Goal: Information Seeking & Learning: Learn about a topic

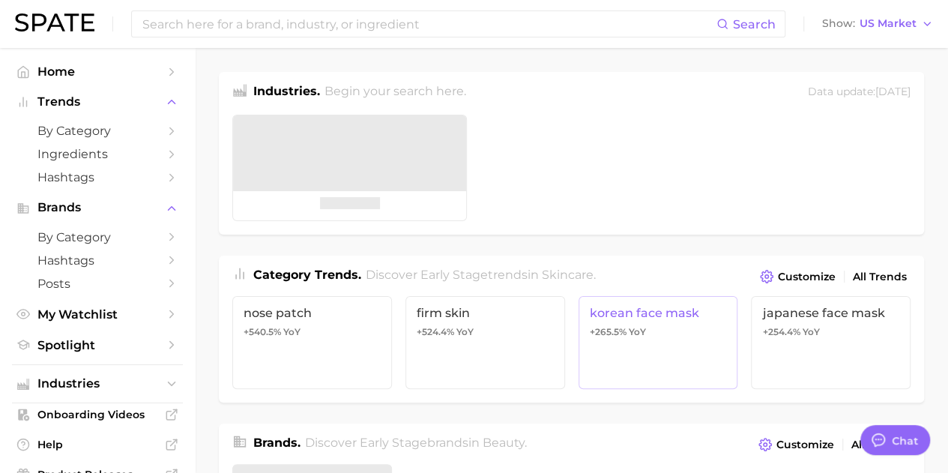
type textarea "x"
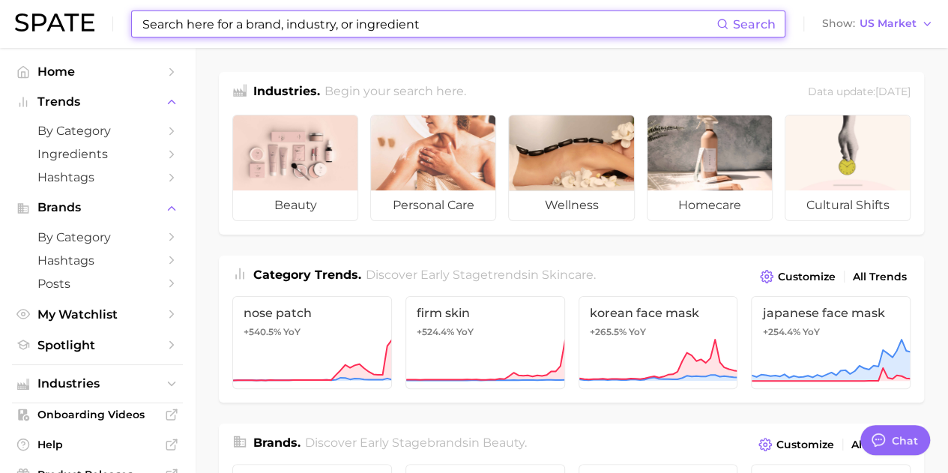
drag, startPoint x: 468, startPoint y: 19, endPoint x: 303, endPoint y: 22, distance: 164.1
click at [303, 22] on input at bounding box center [428, 23] width 575 height 25
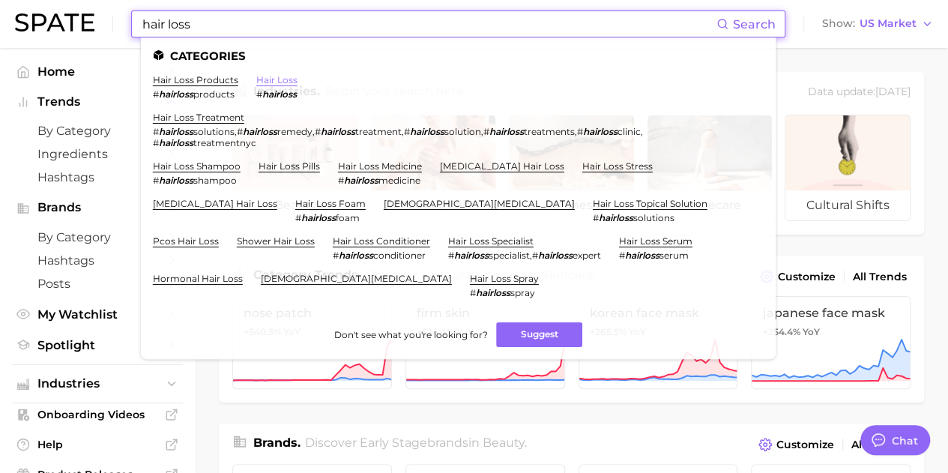
type input "hair loss"
click at [273, 80] on link "hair loss" at bounding box center [276, 79] width 41 height 11
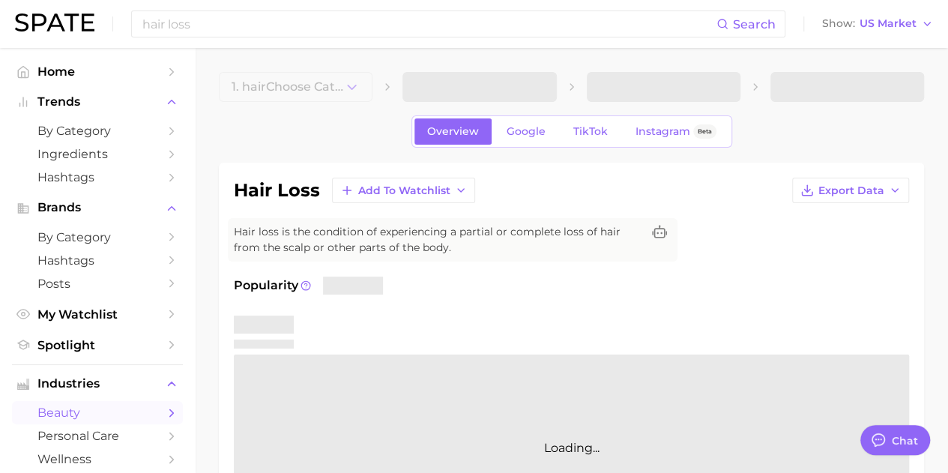
type textarea "x"
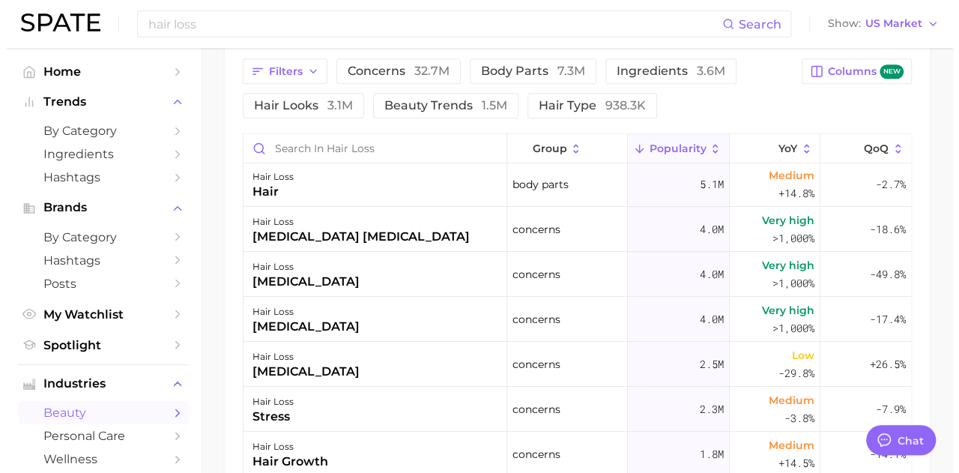
scroll to position [3, 0]
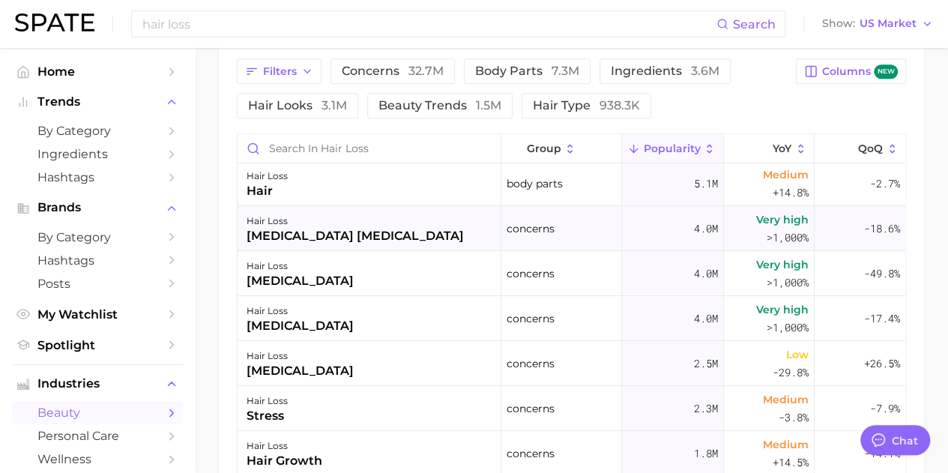
click at [269, 235] on div "autoimmune digestive disorder" at bounding box center [355, 236] width 217 height 18
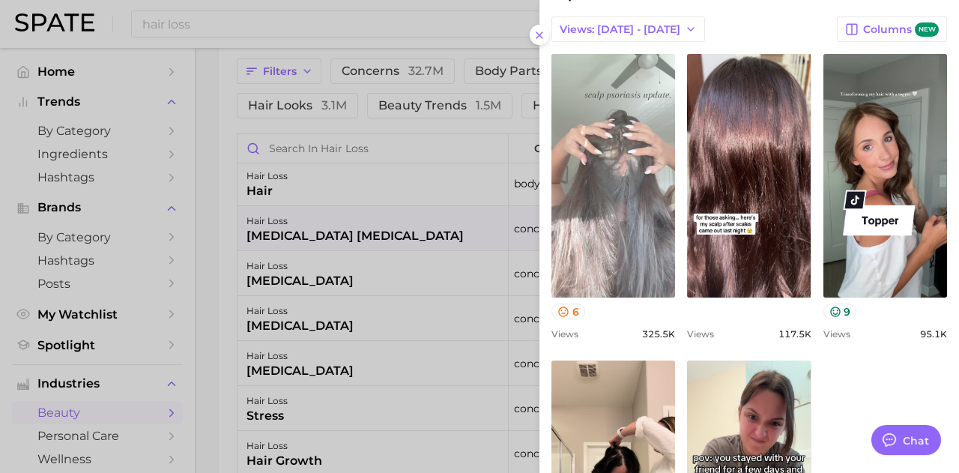
scroll to position [528, 0]
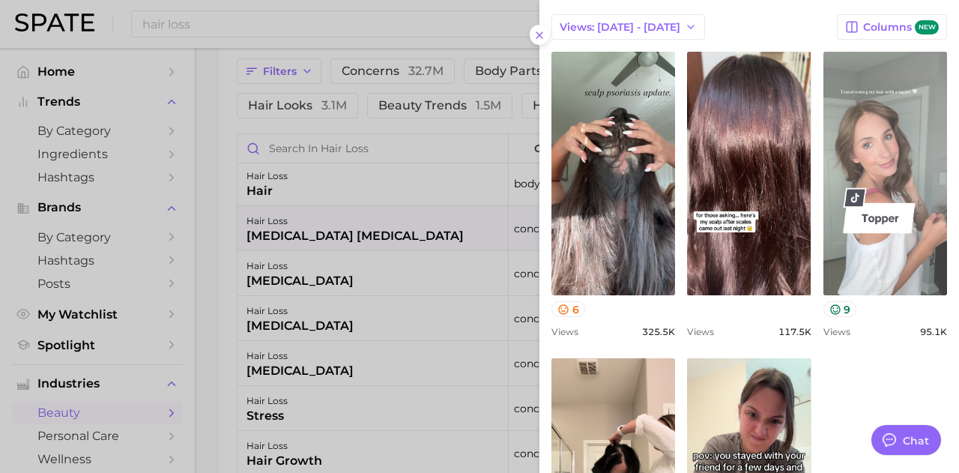
click at [883, 187] on link "view post on TikTok" at bounding box center [885, 174] width 124 height 244
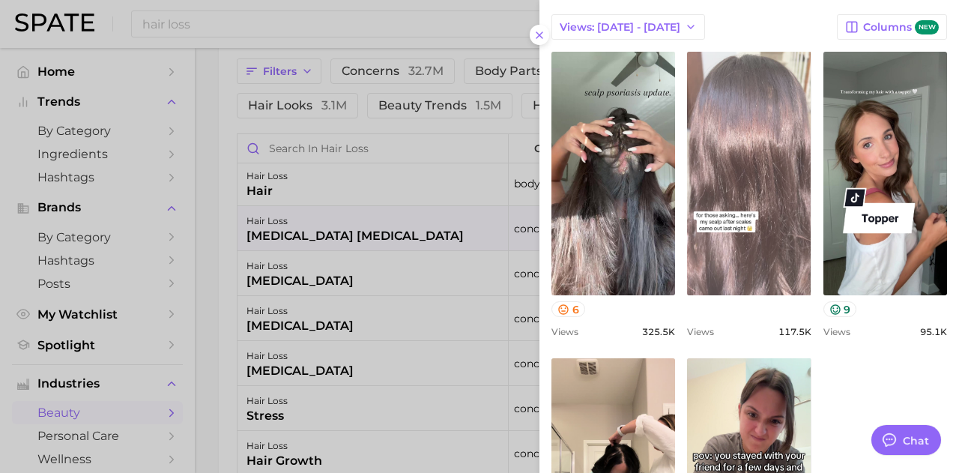
click at [727, 244] on link "view post on TikTok" at bounding box center [749, 174] width 124 height 244
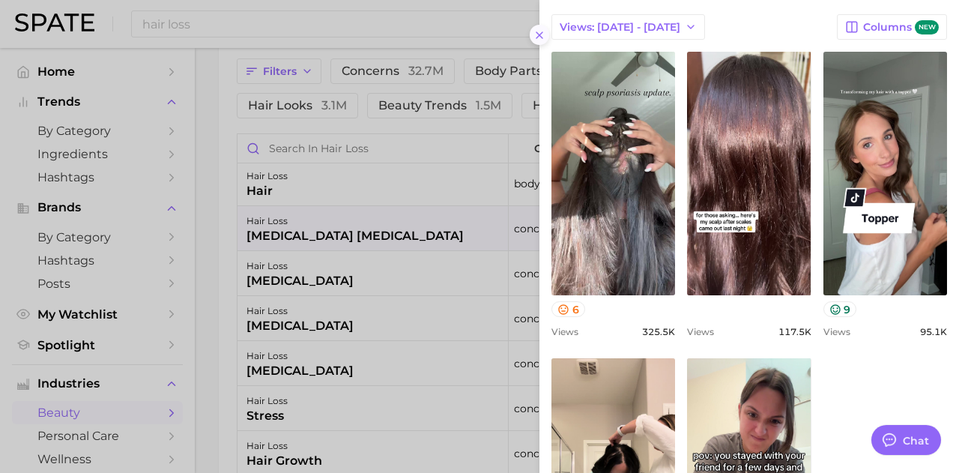
drag, startPoint x: 283, startPoint y: 279, endPoint x: 541, endPoint y: 35, distance: 354.6
click at [541, 35] on icon at bounding box center [540, 35] width 12 height 12
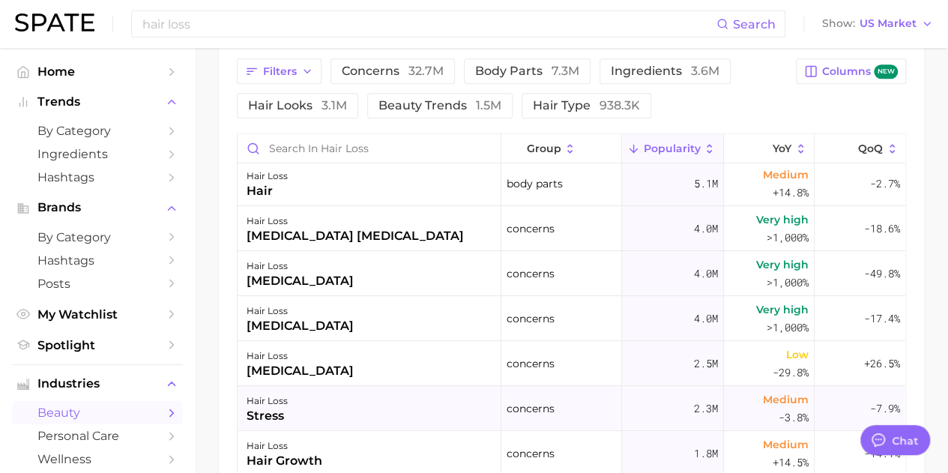
click at [293, 398] on div "hair loss stress" at bounding box center [370, 408] width 264 height 45
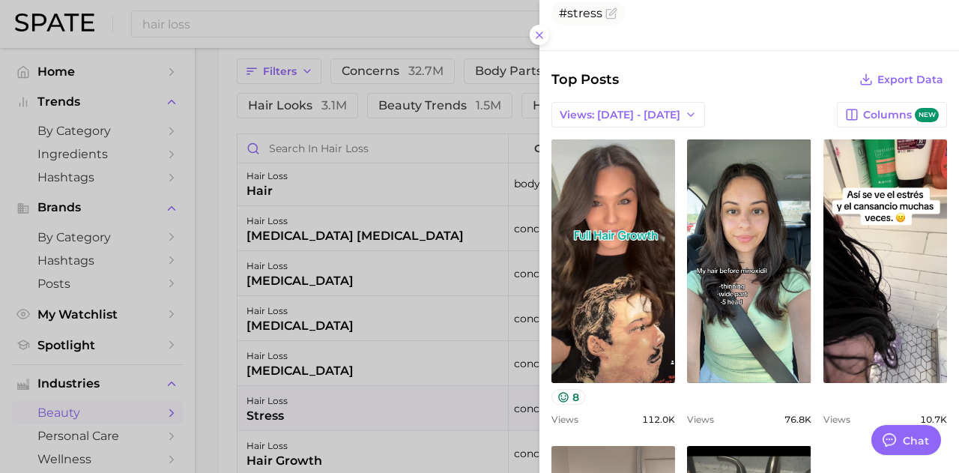
scroll to position [469, 0]
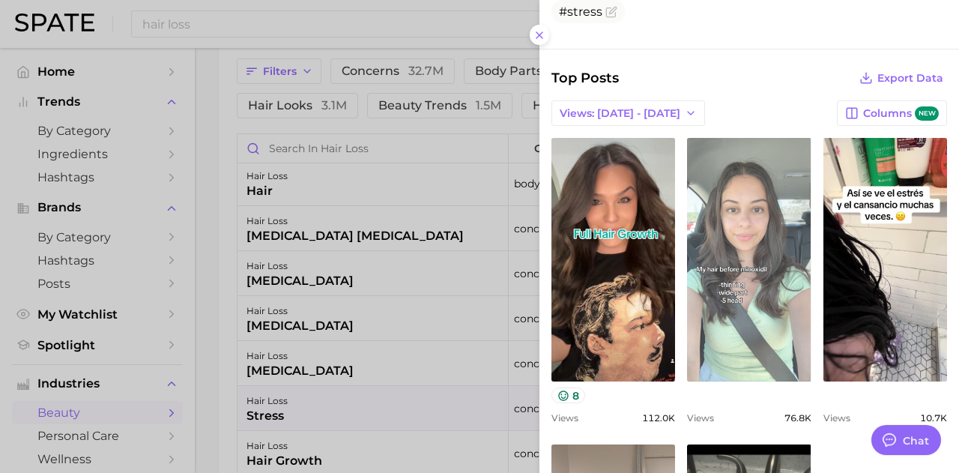
click at [760, 293] on link "view post on TikTok" at bounding box center [749, 260] width 124 height 244
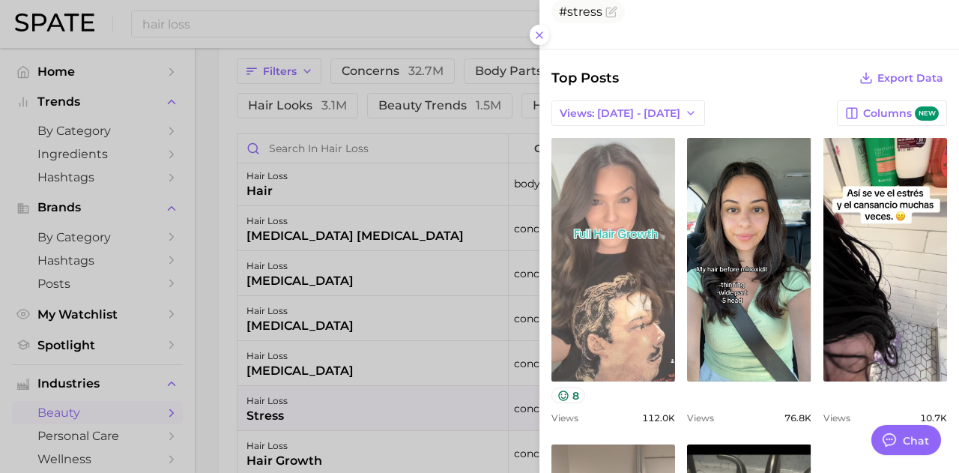
scroll to position [772, 0]
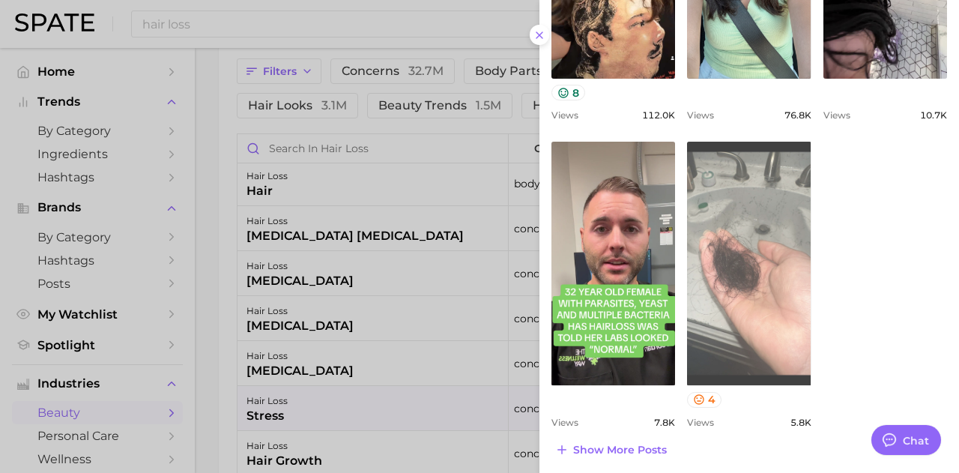
click at [728, 287] on link "view post on TikTok" at bounding box center [749, 264] width 124 height 244
